Goal: Communication & Community: Share content

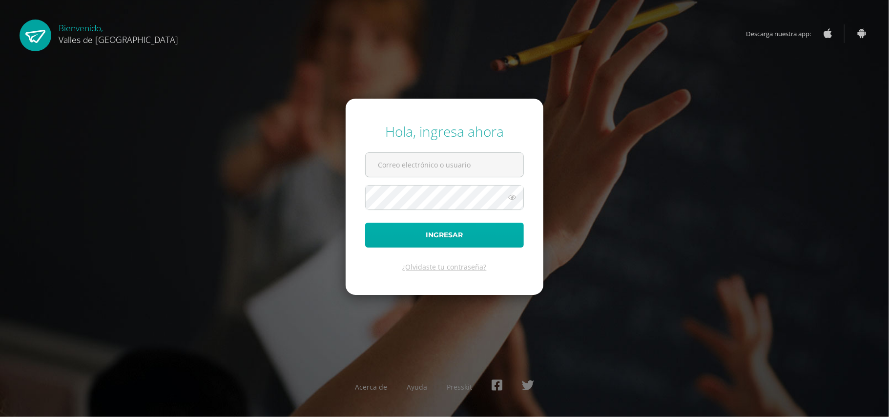
type input "[PERSON_NAME][EMAIL_ADDRESS][DOMAIN_NAME]"
click at [448, 235] on button "Ingresar" at bounding box center [444, 235] width 159 height 25
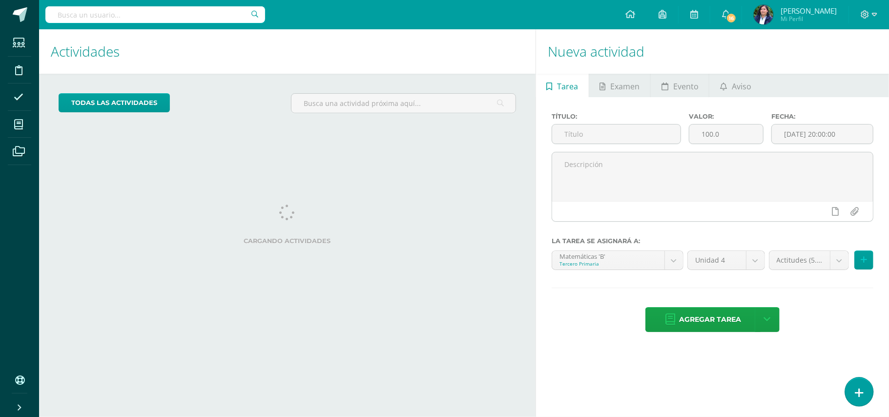
click at [862, 395] on icon at bounding box center [859, 392] width 9 height 11
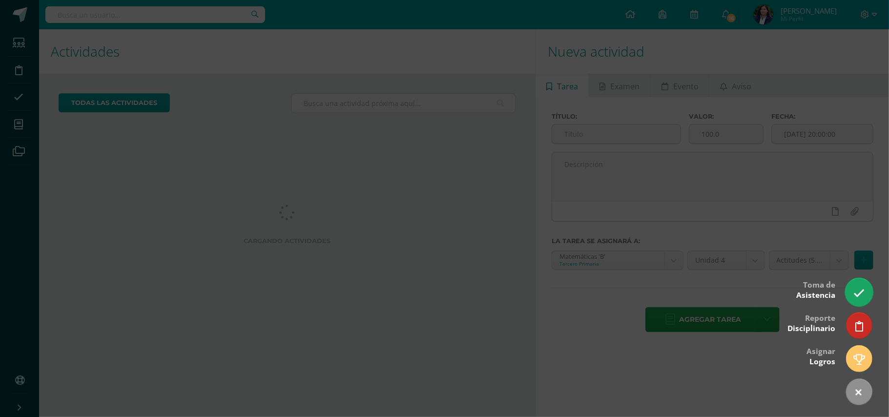
click at [855, 296] on icon at bounding box center [859, 293] width 11 height 11
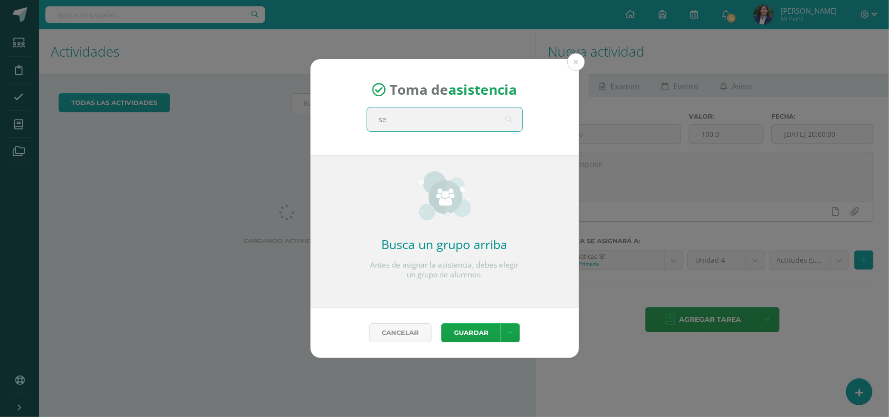
type input "sex"
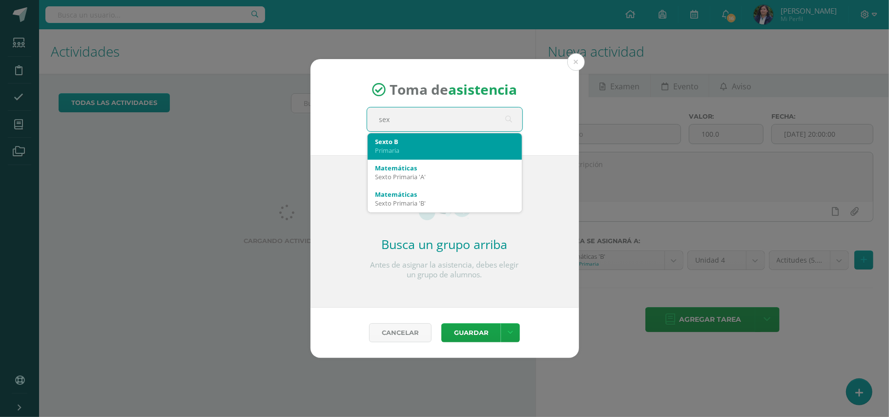
click at [378, 155] on div "Sexto B Primaria" at bounding box center [445, 145] width 139 height 25
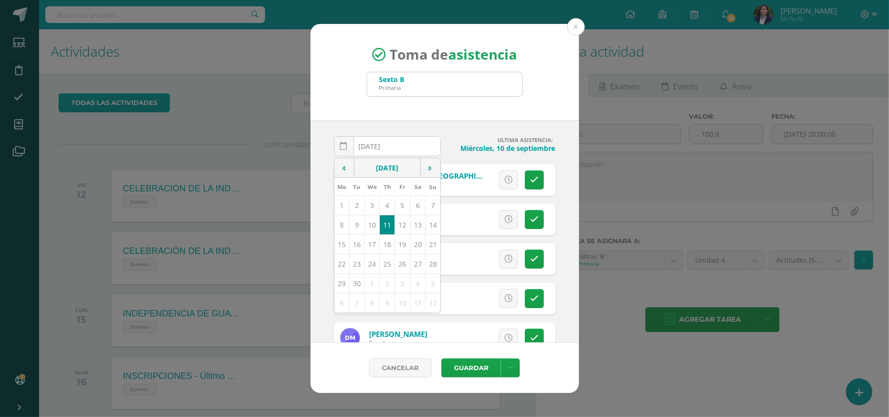
click at [524, 108] on div "Toma de asistencia Sexto B Primaria sex" at bounding box center [445, 72] width 269 height 96
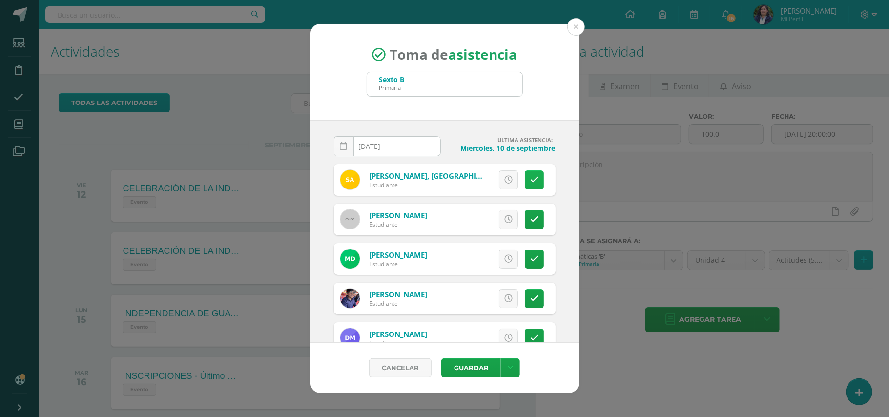
click at [529, 180] on link at bounding box center [534, 179] width 19 height 19
click at [514, 364] on link at bounding box center [510, 368] width 19 height 19
click at [507, 333] on link "Guardar sin notificar inasistencias" at bounding box center [490, 329] width 107 height 23
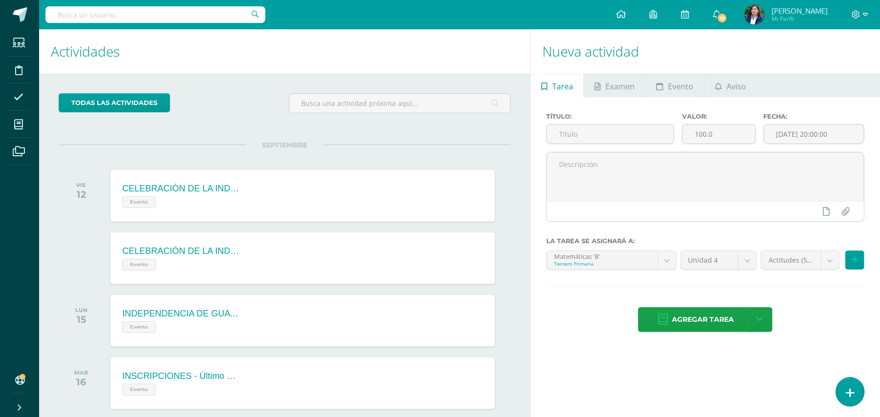
click at [849, 393] on icon at bounding box center [850, 392] width 9 height 11
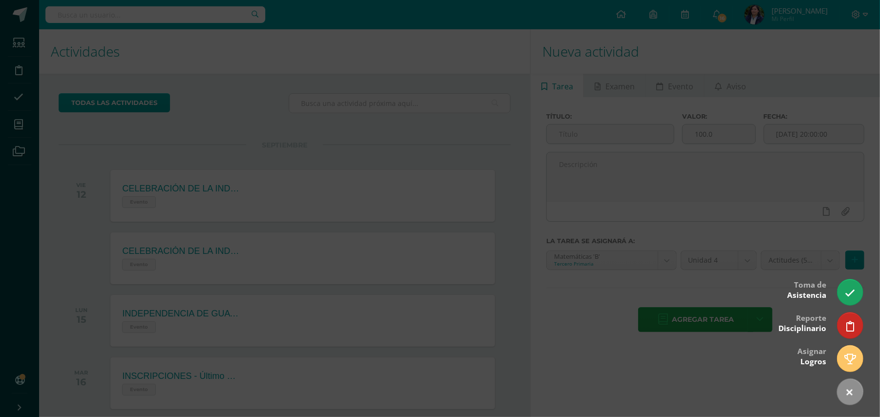
click at [503, 327] on div at bounding box center [440, 208] width 880 height 417
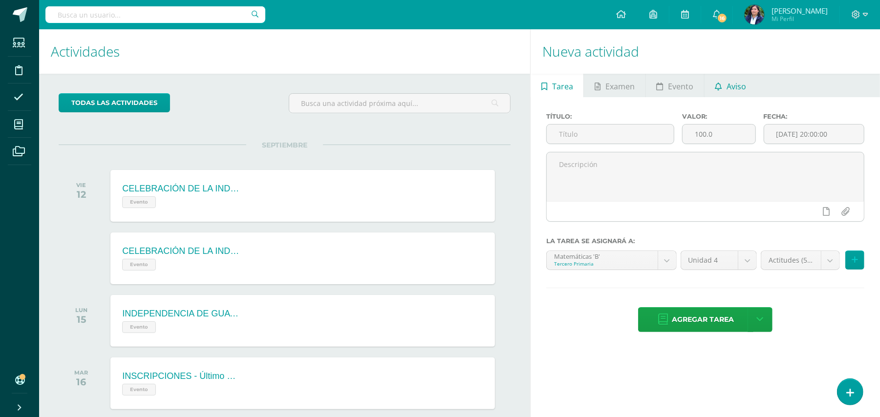
click at [718, 86] on icon at bounding box center [718, 87] width 7 height 8
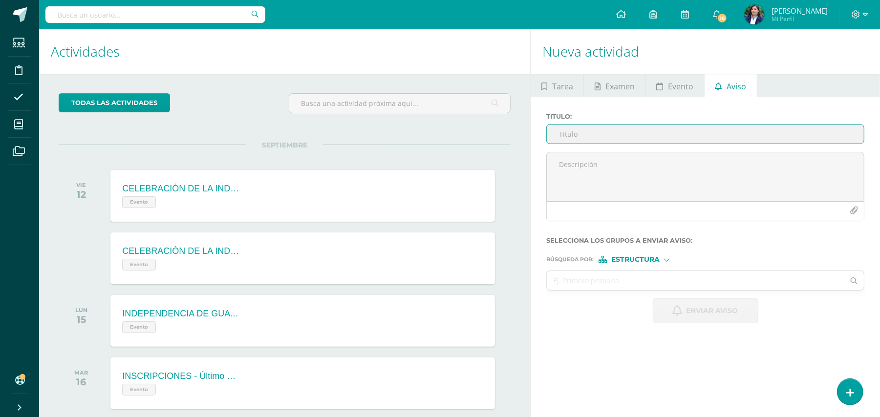
scroll to position [97, 0]
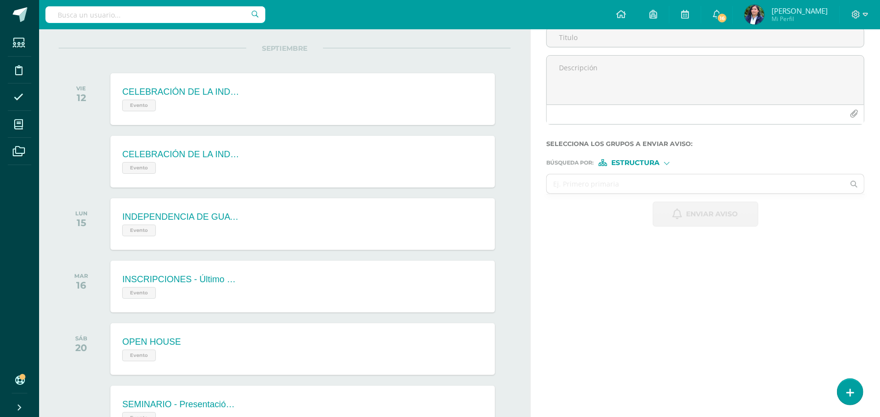
click at [630, 169] on form "Titulo : Selecciona los grupos a enviar aviso : Búsqueda por : Estructura Estru…" at bounding box center [705, 121] width 318 height 211
click at [630, 166] on span "Estructura" at bounding box center [635, 162] width 48 height 5
click at [572, 185] on input "text" at bounding box center [695, 183] width 297 height 19
type input "sex"
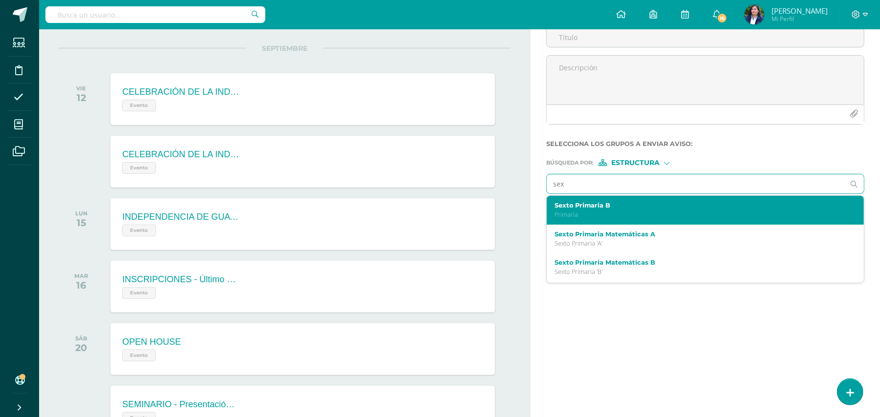
click at [598, 210] on div "Sexto Primaria B Primaria" at bounding box center [698, 210] width 288 height 17
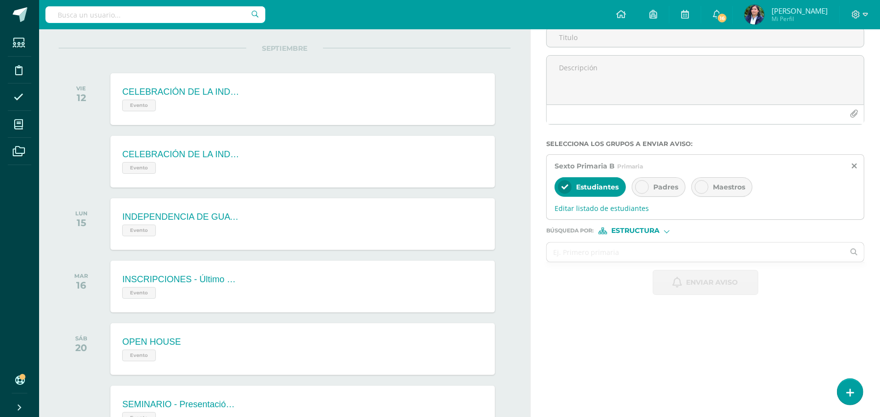
click at [629, 211] on span "Editar listado de estudiantes" at bounding box center [704, 208] width 301 height 9
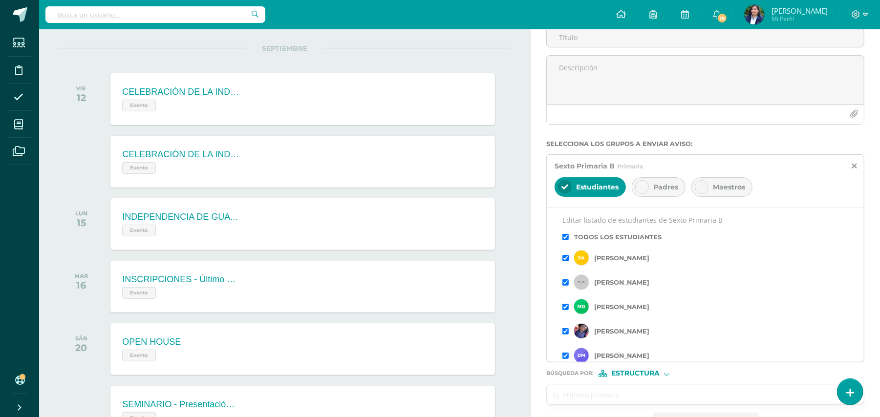
click at [564, 258] on input "checkbox" at bounding box center [565, 258] width 6 height 6
click at [563, 305] on input "checkbox" at bounding box center [565, 307] width 6 height 6
click at [565, 333] on input "checkbox" at bounding box center [565, 331] width 6 height 6
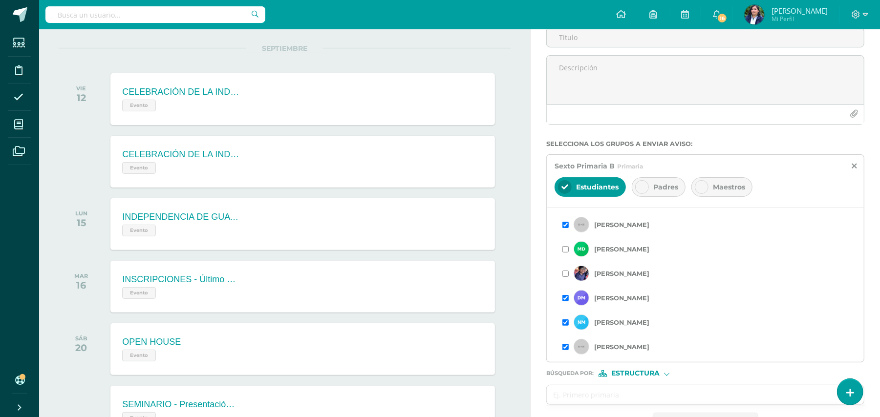
scroll to position [65, 0]
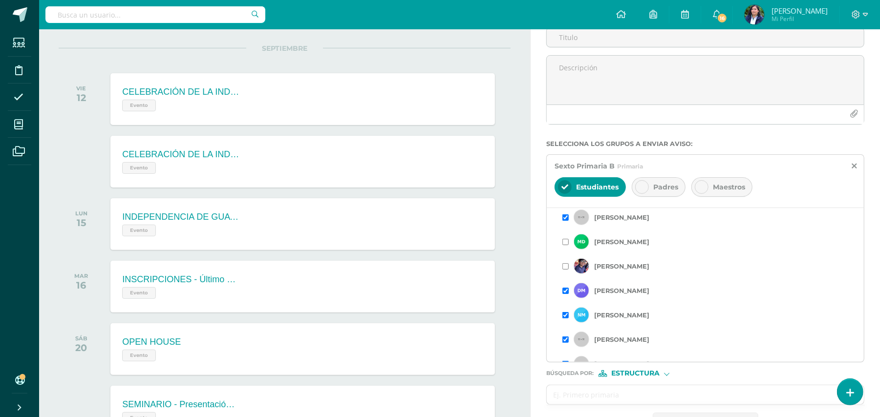
click at [565, 292] on input "checkbox" at bounding box center [565, 291] width 6 height 6
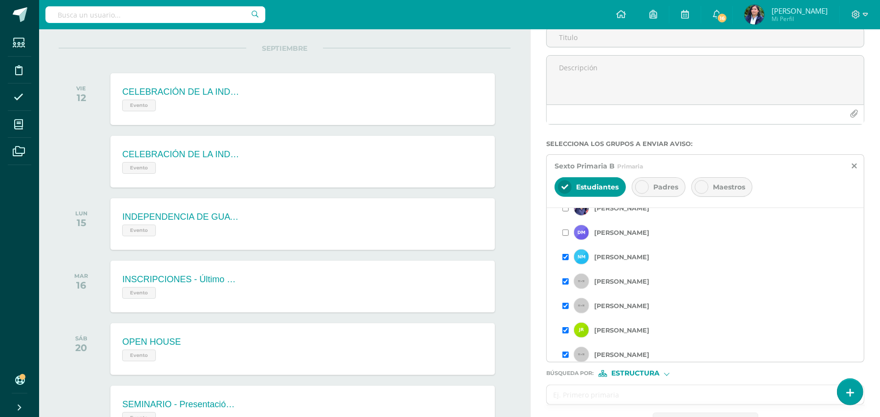
scroll to position [130, 0]
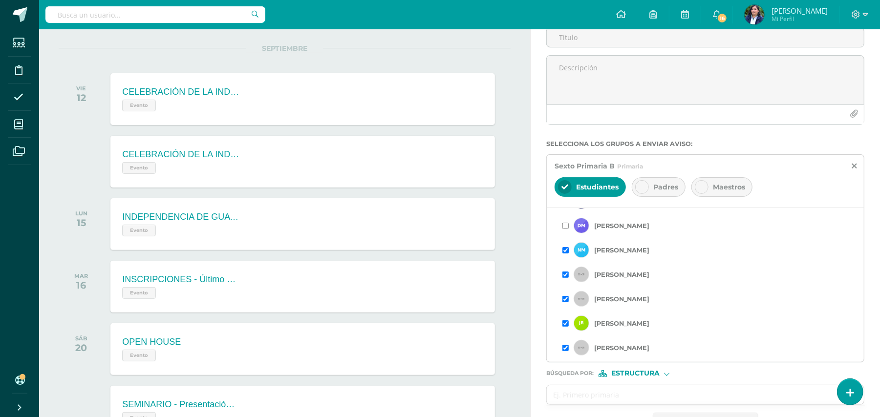
click at [565, 251] on input "checkbox" at bounding box center [565, 250] width 6 height 6
click at [565, 278] on div "[PERSON_NAME]" at bounding box center [705, 274] width 286 height 24
click at [565, 276] on input "checkbox" at bounding box center [565, 275] width 6 height 6
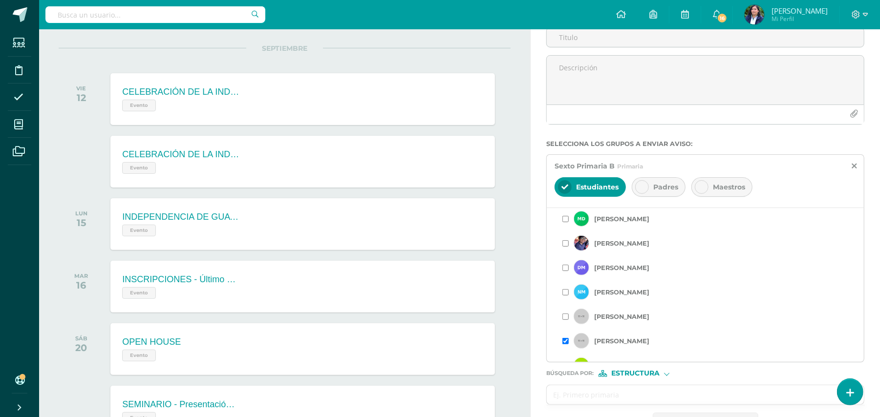
scroll to position [195, 0]
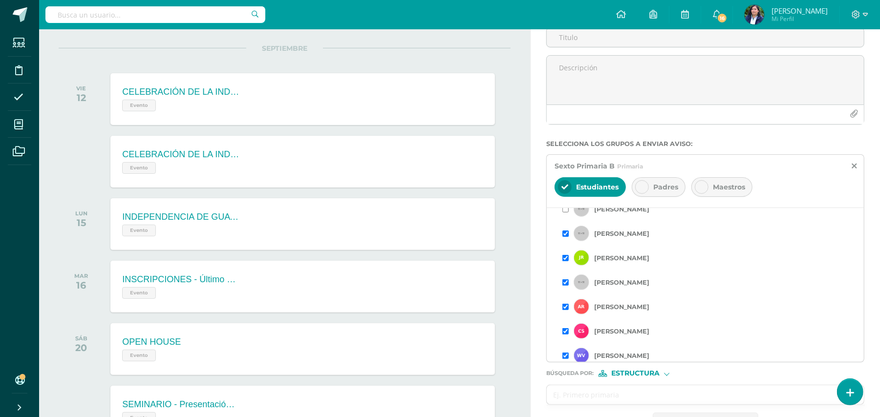
click at [566, 232] on input "checkbox" at bounding box center [565, 234] width 6 height 6
click at [567, 257] on input "checkbox" at bounding box center [565, 258] width 6 height 6
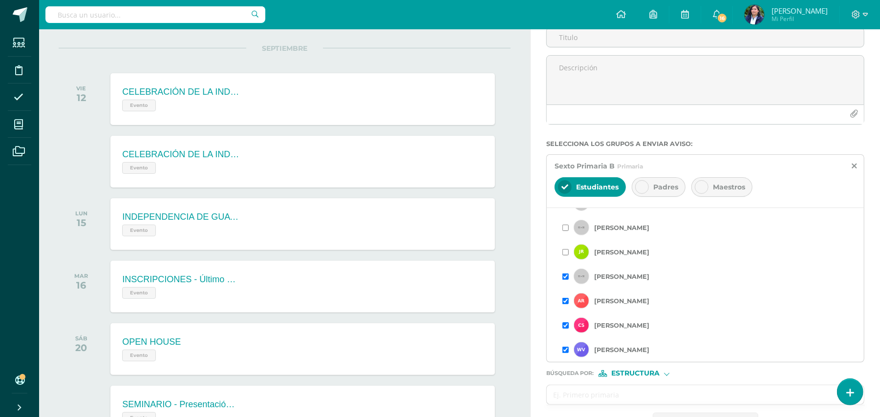
click at [564, 325] on input "checkbox" at bounding box center [565, 325] width 6 height 6
click at [565, 350] on input "checkbox" at bounding box center [565, 350] width 6 height 6
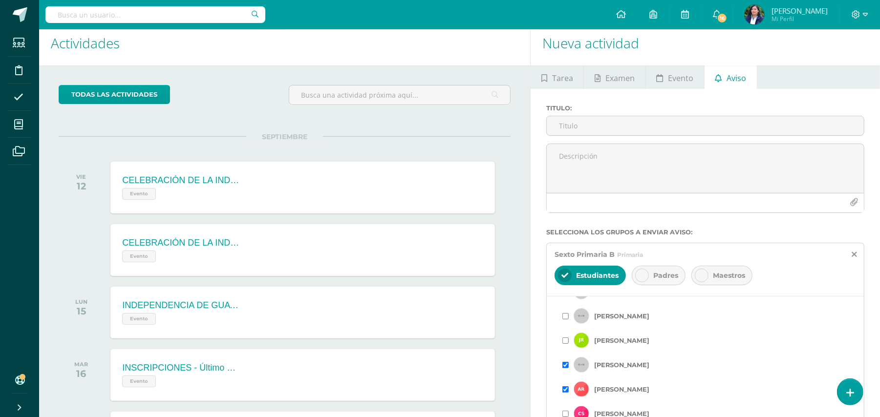
scroll to position [0, 0]
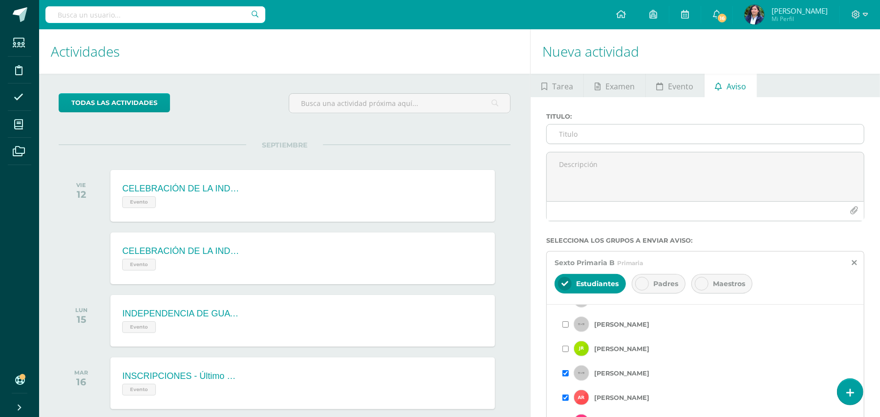
click at [624, 129] on input "Titulo :" at bounding box center [705, 134] width 317 height 19
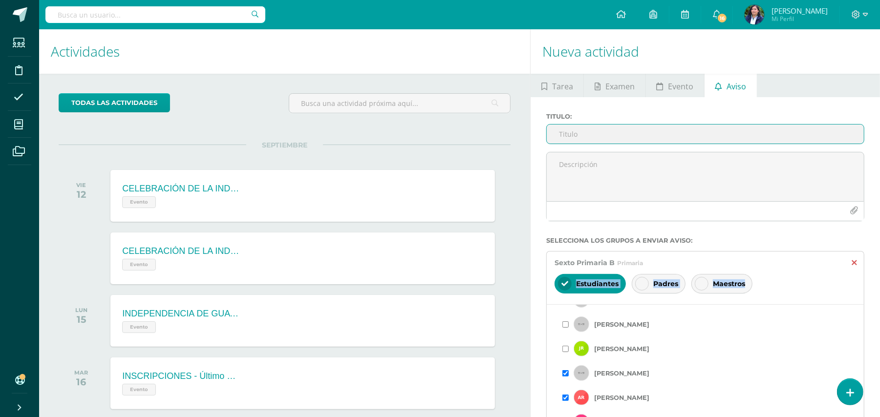
click at [856, 264] on div "Sexto Primaria B Primaria Estudiantes Padres Maestros Editar listado de estudia…" at bounding box center [705, 355] width 318 height 208
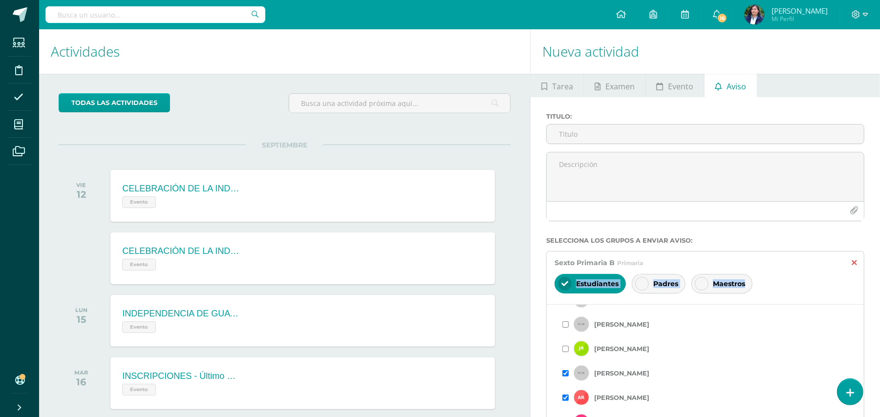
click at [854, 265] on icon at bounding box center [853, 263] width 5 height 8
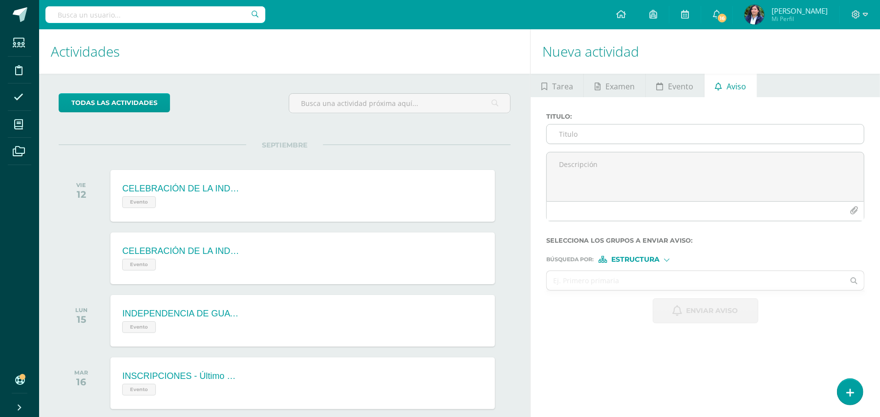
drag, startPoint x: 690, startPoint y: 248, endPoint x: 677, endPoint y: 139, distance: 109.7
click at [689, 247] on form "Titulo : Selecciona los grupos a enviar aviso : Búsqueda por : Estructura Estru…" at bounding box center [705, 218] width 318 height 211
click at [640, 133] on input "Titulo :" at bounding box center [705, 134] width 317 height 19
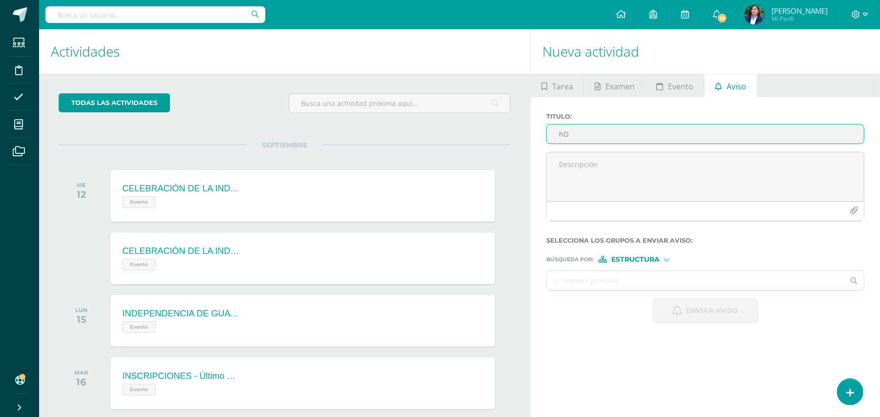
type input "h"
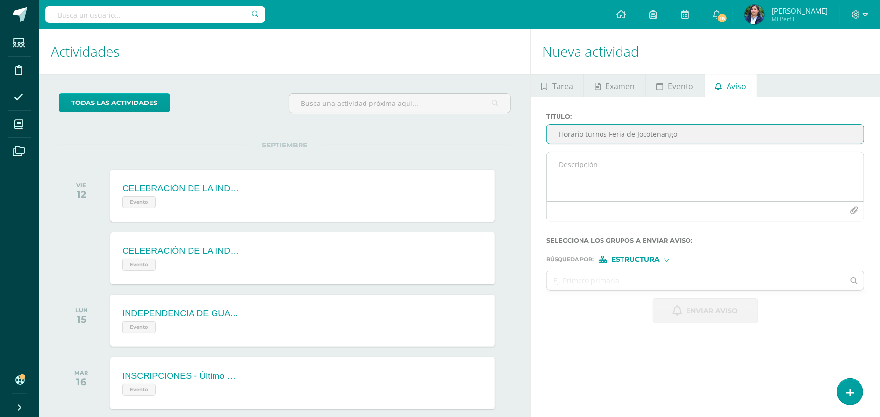
type input "Horario turnos Feria de Jocotenango"
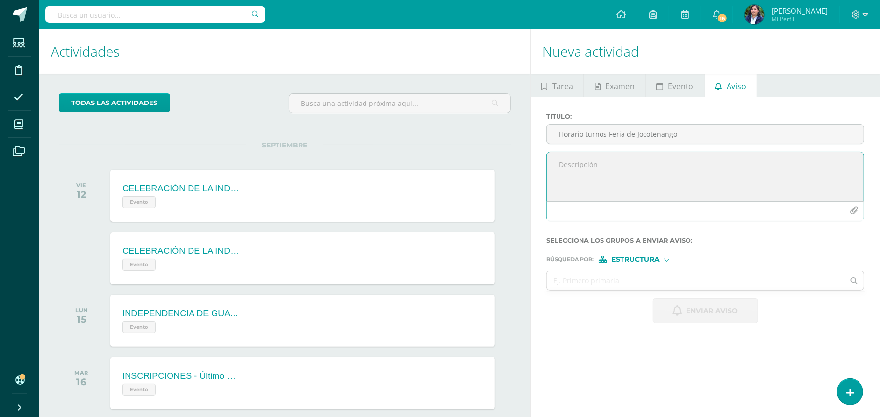
click at [585, 170] on textarea at bounding box center [705, 176] width 317 height 49
type textarea "E"
click at [756, 175] on textarea "Queridos alumnos por este medio les envío el horario de los turnos que les toca…" at bounding box center [705, 176] width 317 height 49
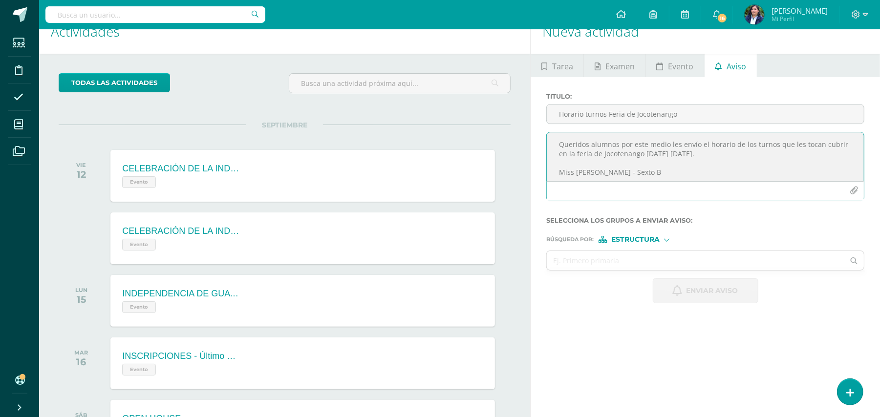
scroll to position [65, 0]
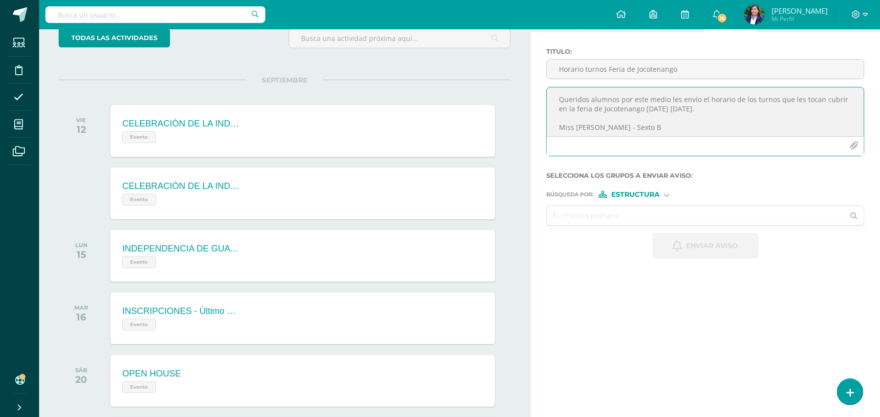
type textarea "Queridos alumnos por este medio les envío el horario de los turnos que les toca…"
click at [850, 149] on icon "button" at bounding box center [853, 146] width 8 height 8
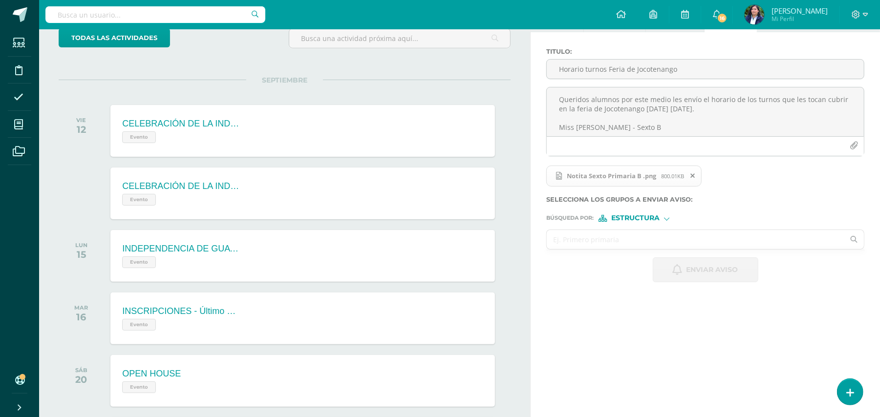
click at [624, 232] on input "text" at bounding box center [695, 239] width 297 height 19
click at [594, 261] on div "Enviar aviso" at bounding box center [705, 269] width 318 height 25
click at [593, 239] on input "se" at bounding box center [695, 239] width 297 height 19
type input "sex"
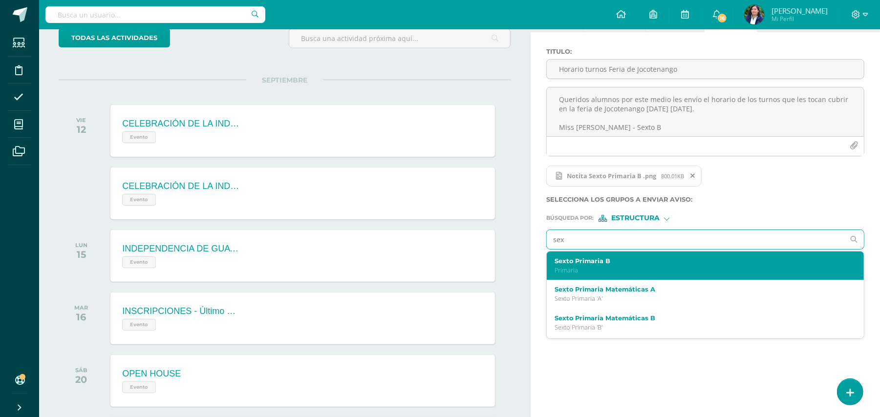
click at [591, 267] on p "Primaria" at bounding box center [698, 270] width 288 height 8
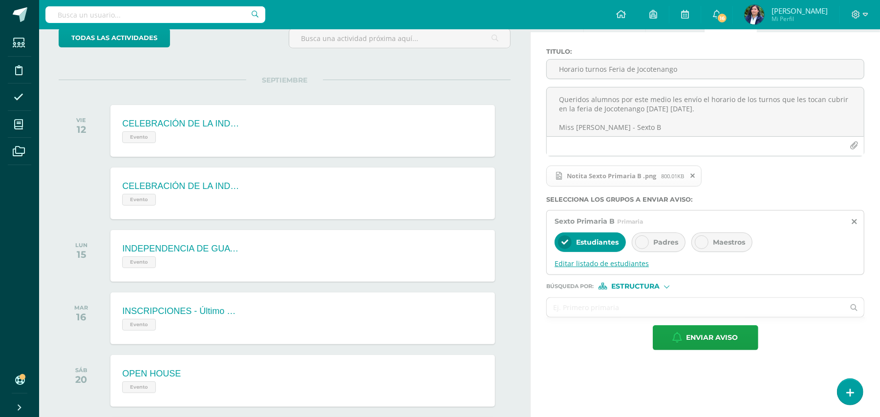
click at [594, 268] on span "Editar listado de estudiantes" at bounding box center [704, 263] width 301 height 9
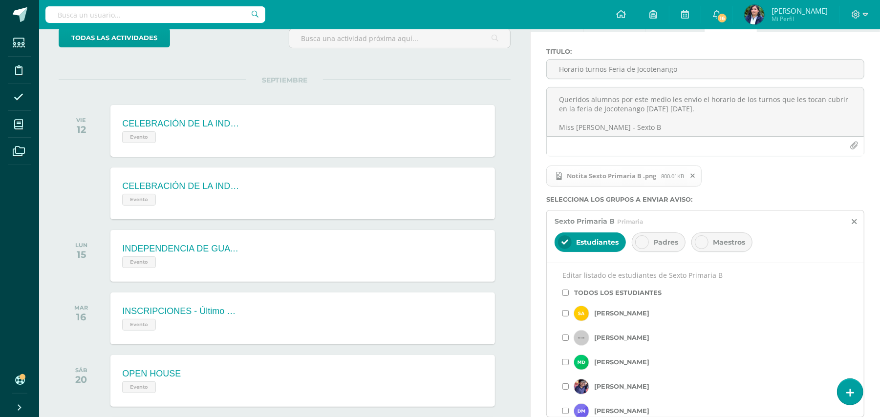
click at [564, 297] on div "Todos los estudiantes" at bounding box center [705, 292] width 286 height 17
click at [566, 291] on input "checkbox" at bounding box center [565, 293] width 6 height 6
click at [746, 295] on div "Todos los estudiantes" at bounding box center [705, 292] width 286 height 17
click at [653, 241] on div "Padres" at bounding box center [659, 243] width 54 height 20
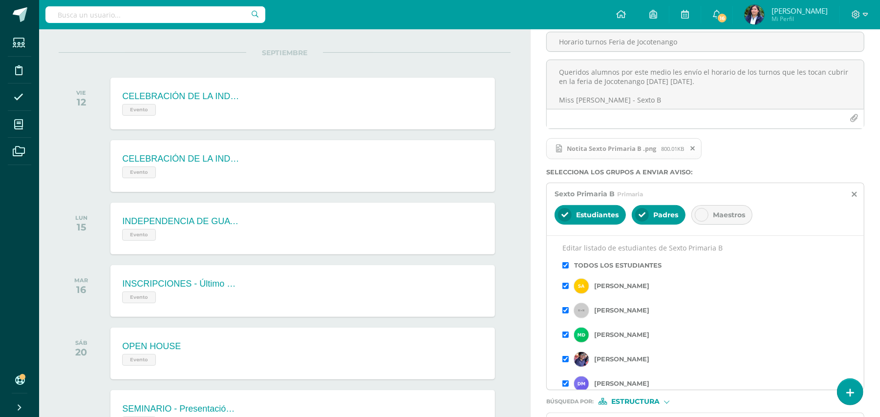
scroll to position [0, 0]
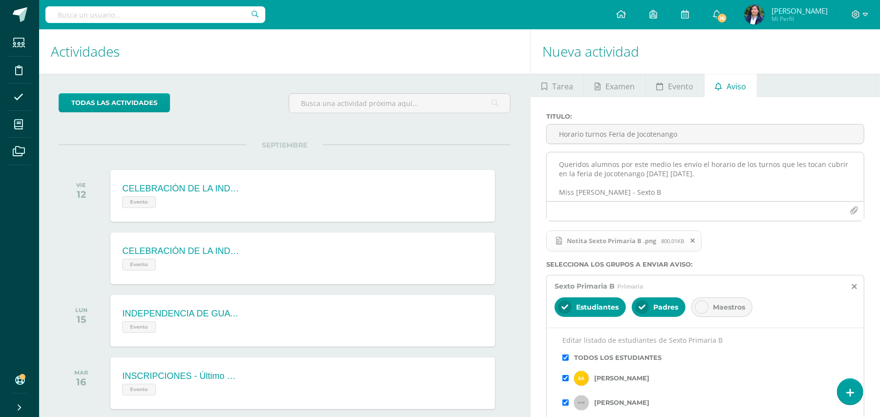
drag, startPoint x: 750, startPoint y: 162, endPoint x: 760, endPoint y: 166, distance: 10.5
click at [750, 163] on textarea "Queridos alumnos por este medio les envío el horario de los turnos que les toca…" at bounding box center [705, 176] width 317 height 49
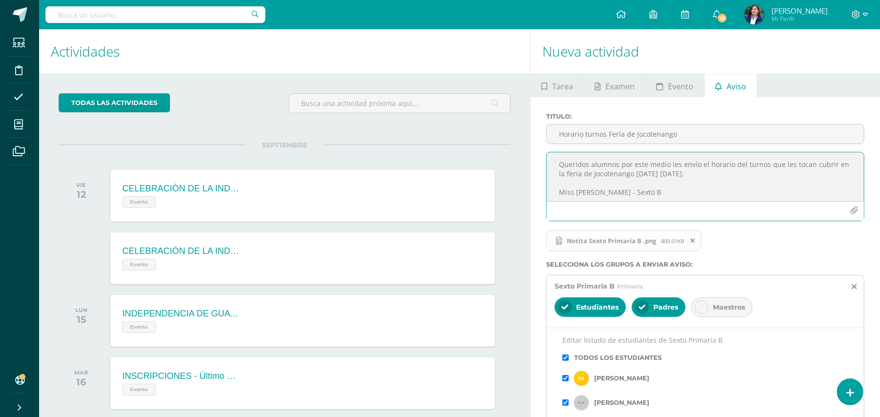
click at [765, 165] on textarea "Queridos alumnos por este medio les envío el horario del turnos que les tocan c…" at bounding box center [705, 176] width 317 height 49
click at [804, 166] on textarea "Queridos alumnos por este medio les envío el horario del turno que les tocan cu…" at bounding box center [705, 176] width 317 height 49
click at [764, 181] on textarea "Queridos alumnos por este medio les envío el horario del turno que les toca cub…" at bounding box center [705, 176] width 317 height 49
click at [739, 175] on textarea "Queridos alumnos por este medio les envío el horario del turno que les toca cub…" at bounding box center [705, 176] width 317 height 49
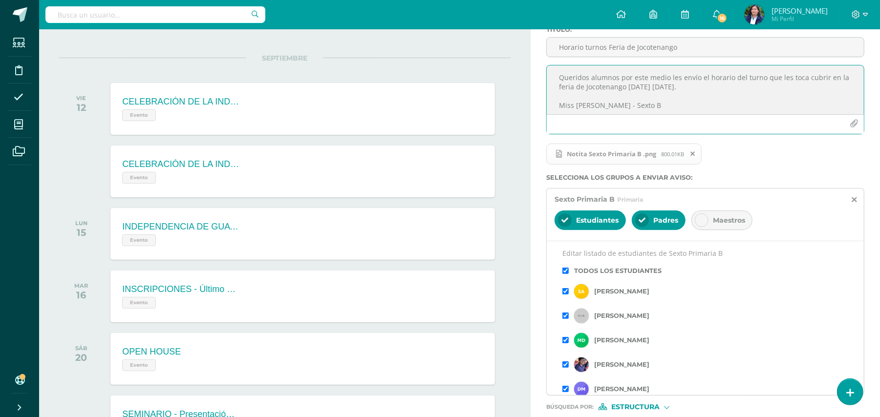
scroll to position [260, 0]
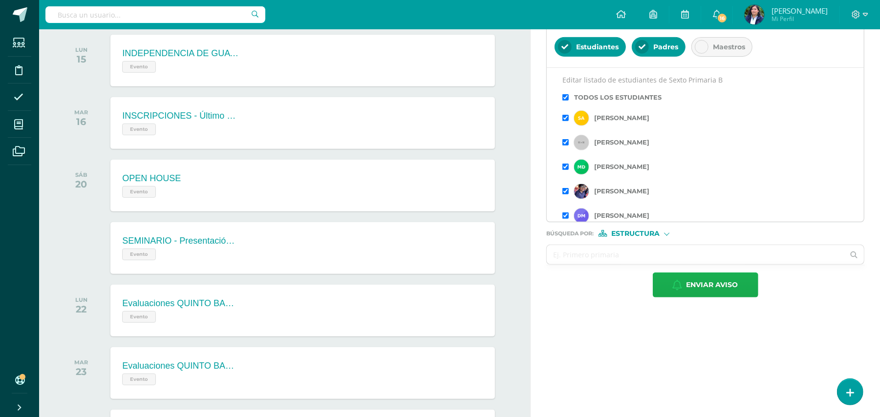
type textarea "Queridos alumnos por este medio les envío el horario del turno que les toca cub…"
click at [695, 289] on span "Enviar aviso" at bounding box center [712, 285] width 52 height 24
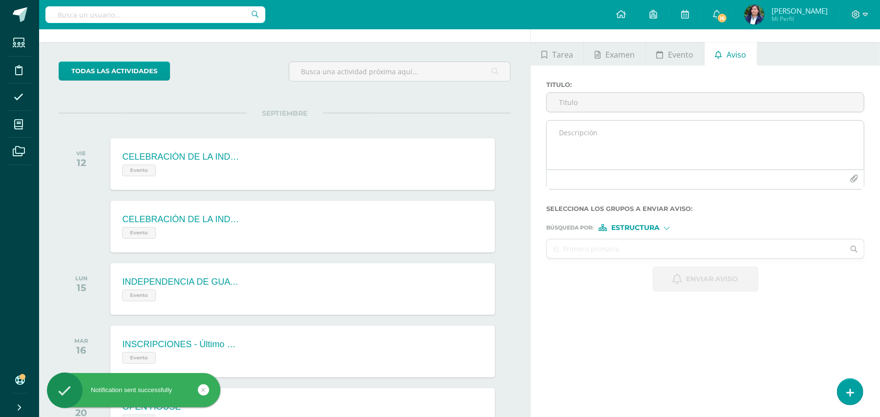
scroll to position [0, 0]
